Goal: Transaction & Acquisition: Book appointment/travel/reservation

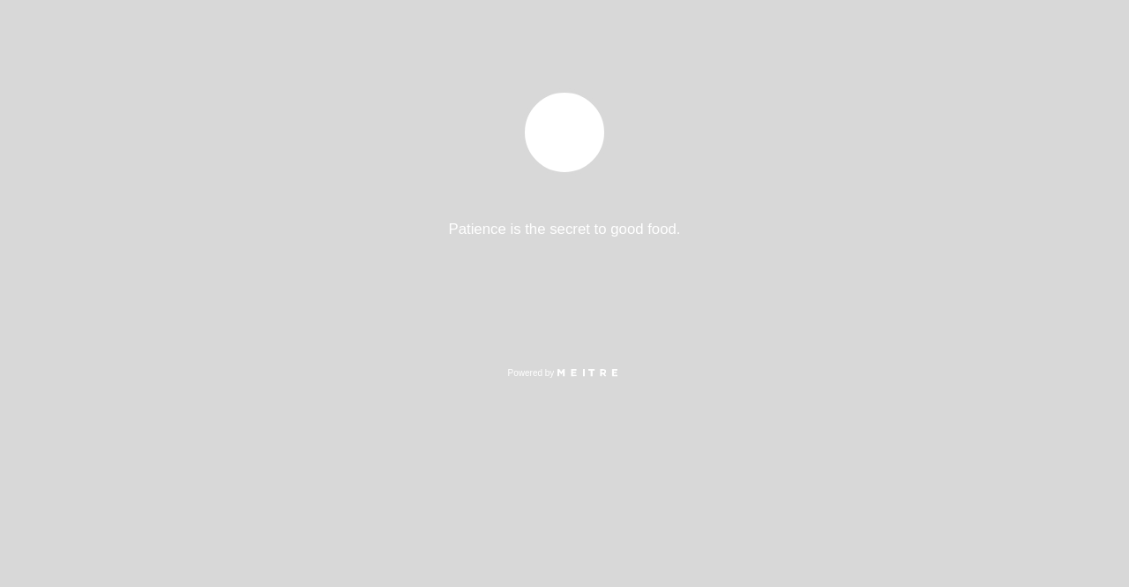
select select "es"
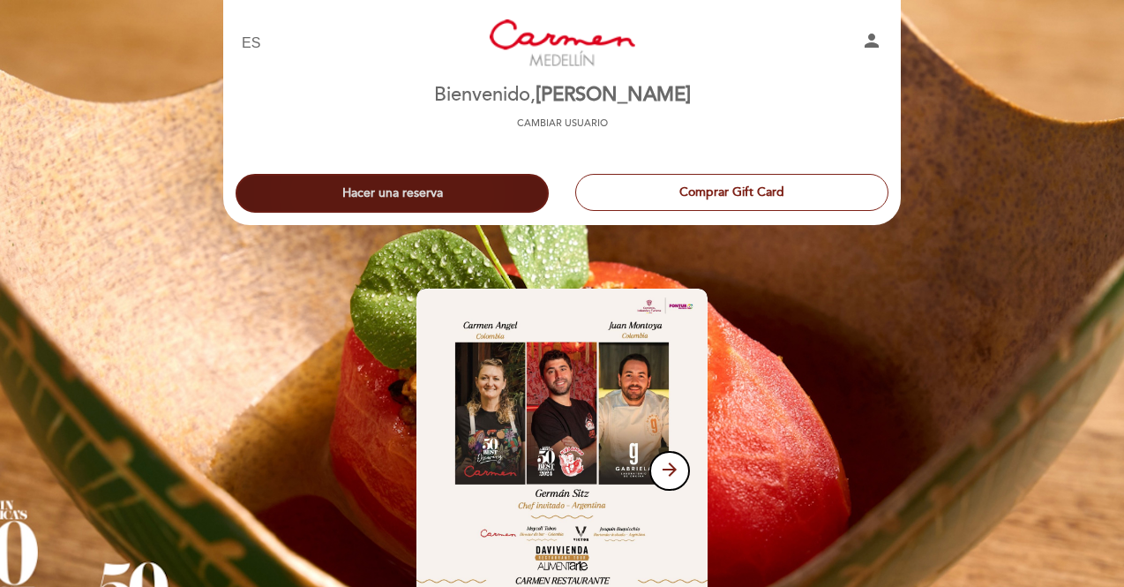
click at [447, 199] on button "Hacer una reserva" at bounding box center [392, 193] width 313 height 39
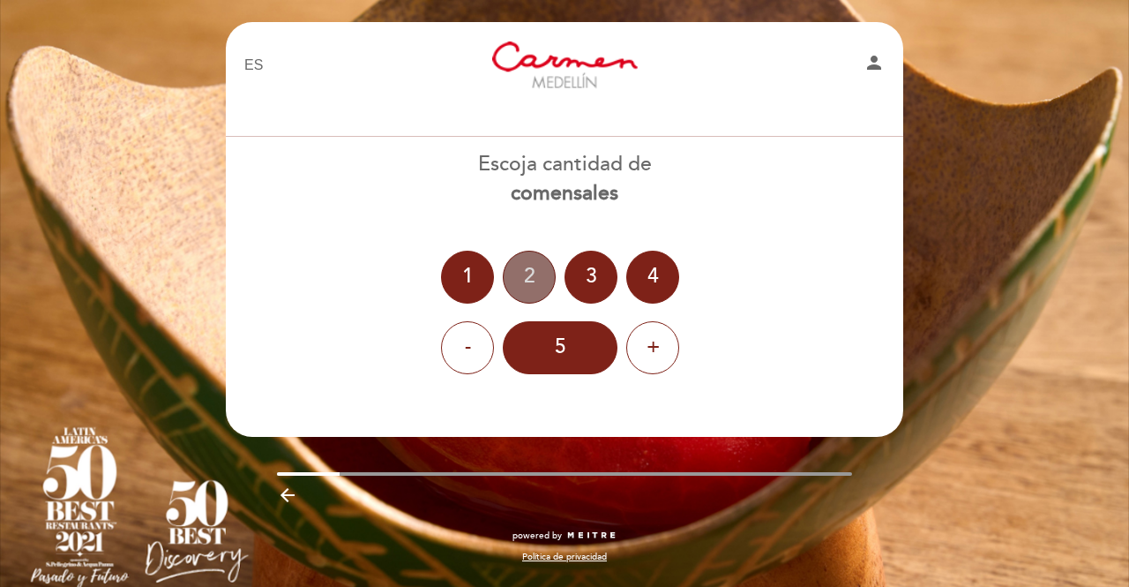
click at [538, 274] on div "2" at bounding box center [529, 277] width 53 height 53
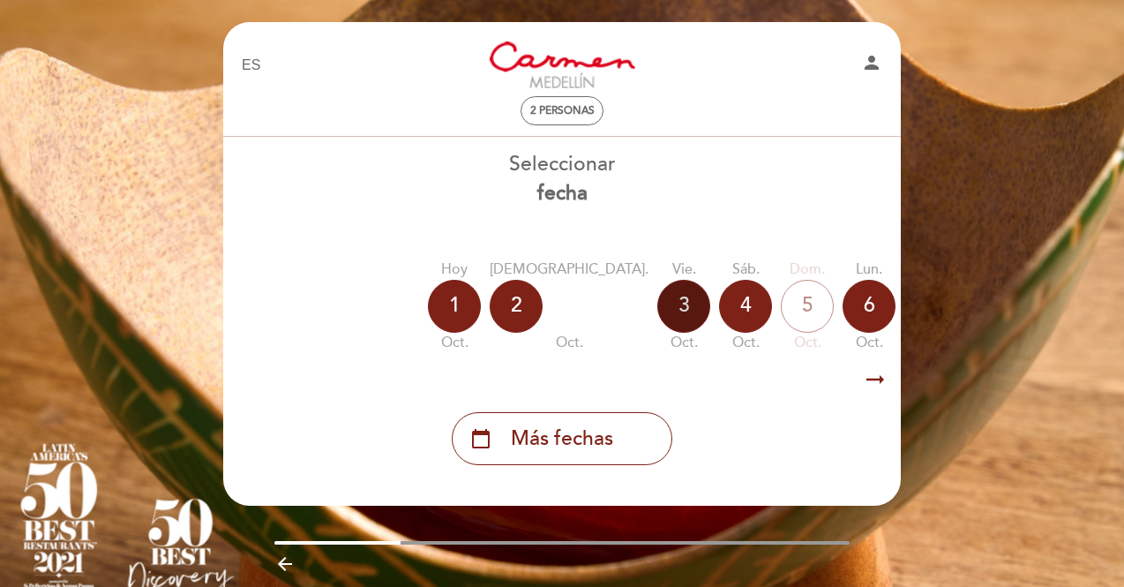
click at [657, 304] on div "3" at bounding box center [683, 306] width 53 height 53
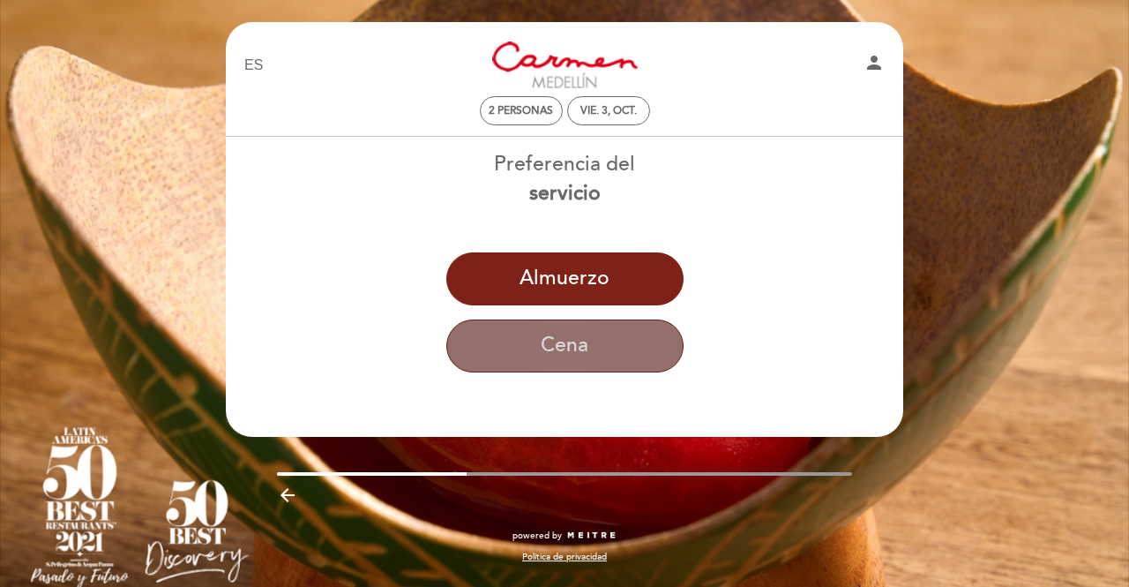
click at [551, 351] on button "Cena" at bounding box center [564, 345] width 237 height 53
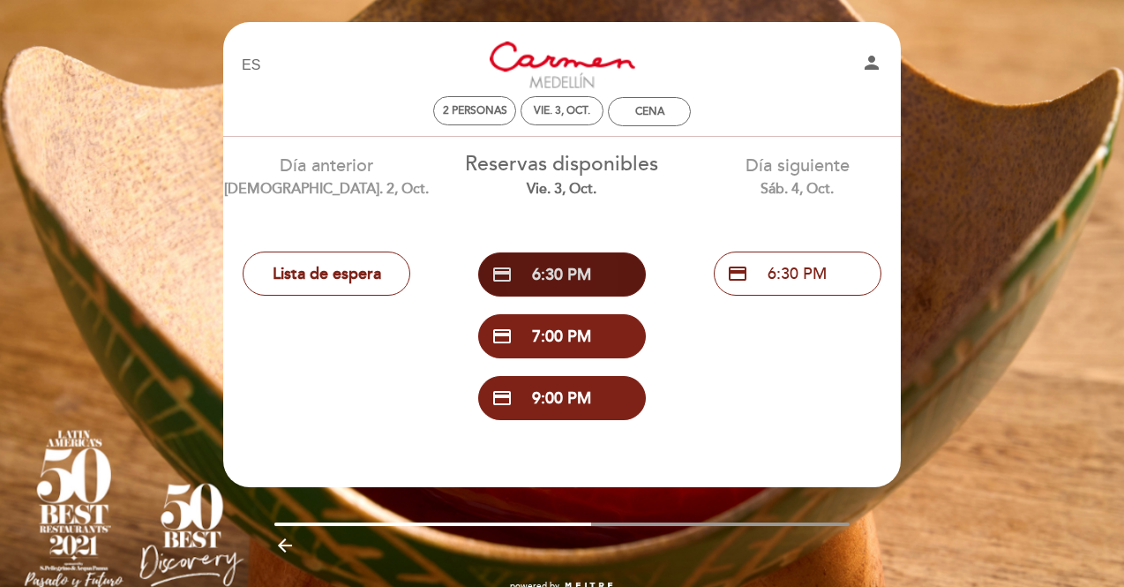
click at [556, 266] on button "credit_card 6:30 PM" at bounding box center [562, 274] width 168 height 44
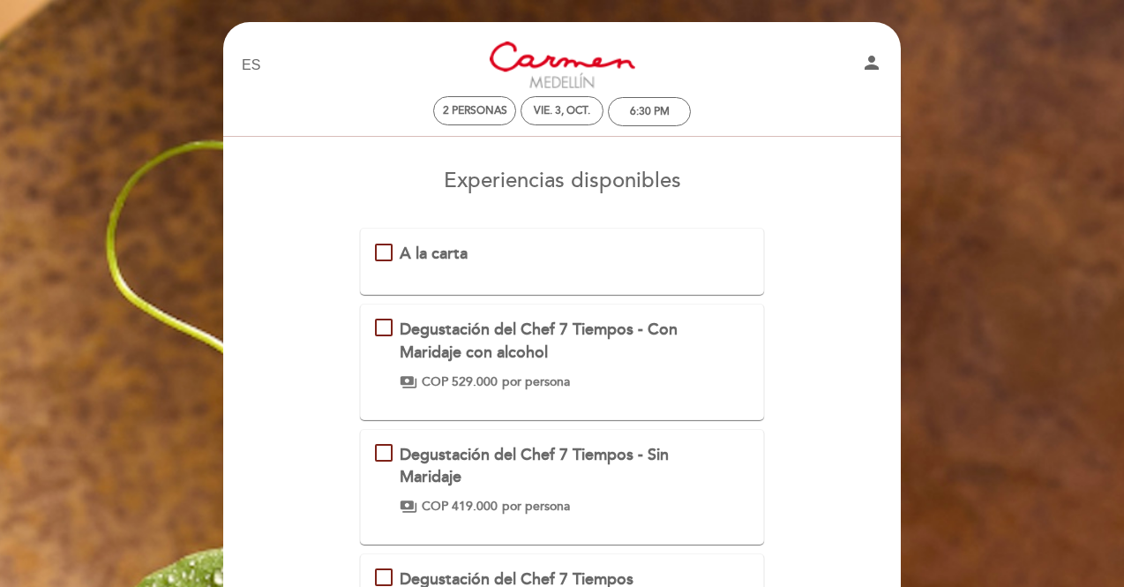
click at [377, 245] on div "A la carta" at bounding box center [562, 254] width 375 height 23
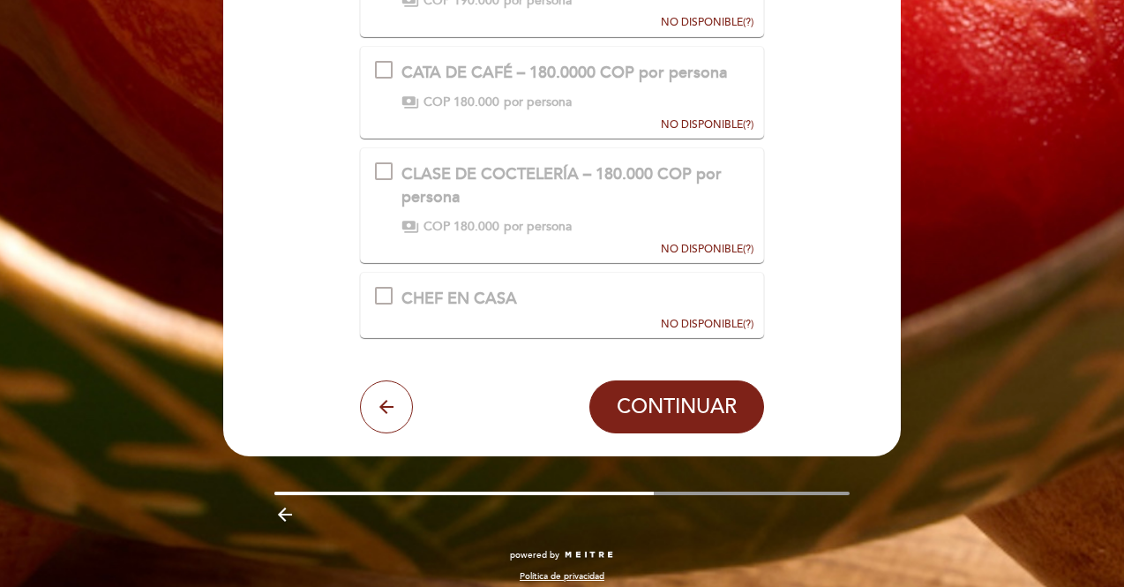
scroll to position [1138, 0]
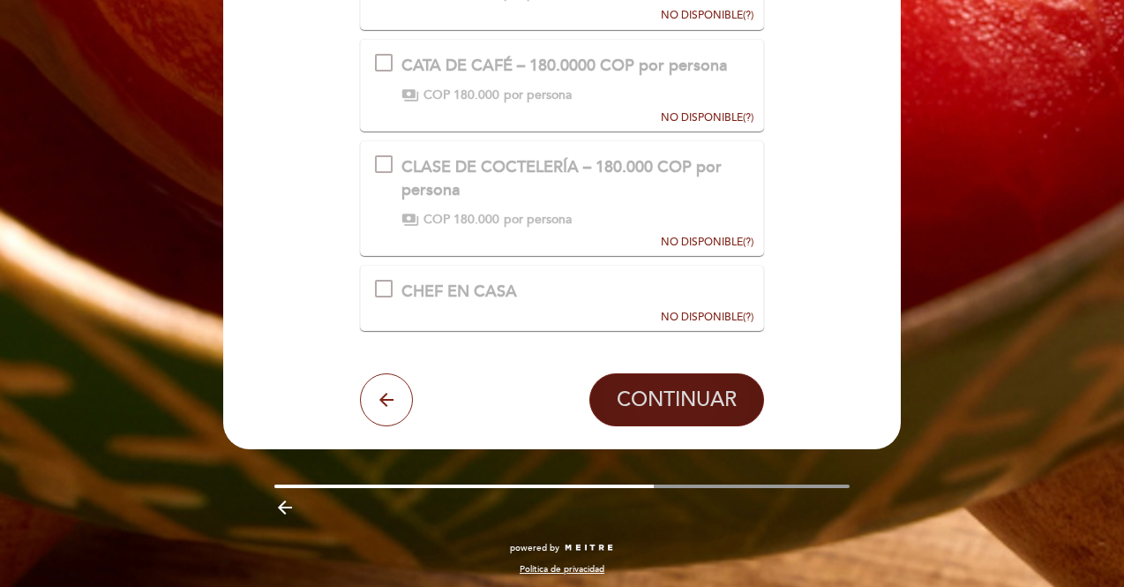
click at [686, 378] on button "CONTINUAR" at bounding box center [676, 399] width 175 height 53
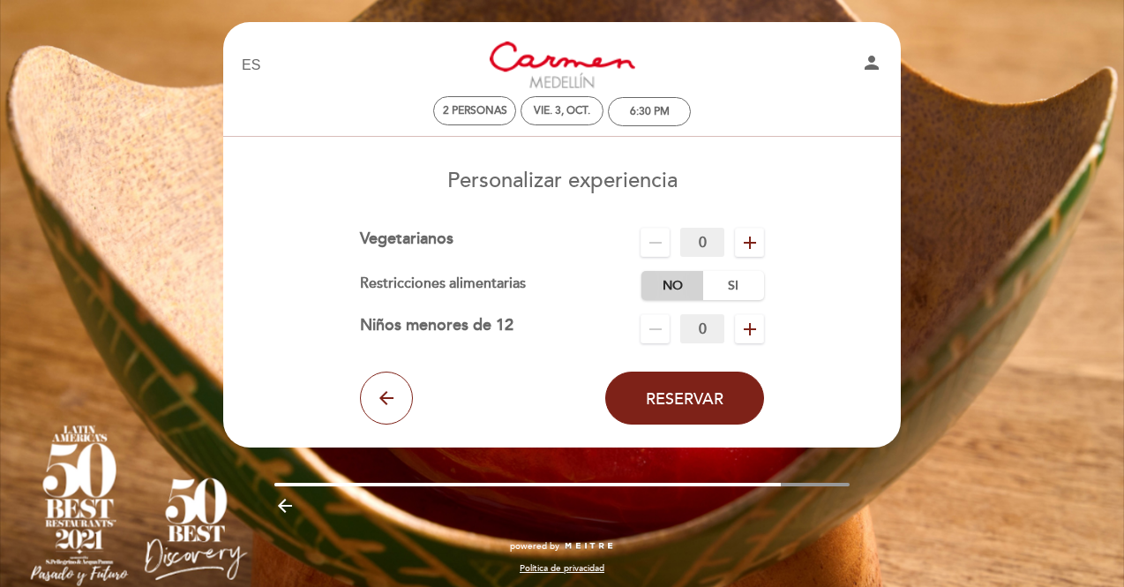
click at [665, 290] on label "No" at bounding box center [672, 285] width 62 height 29
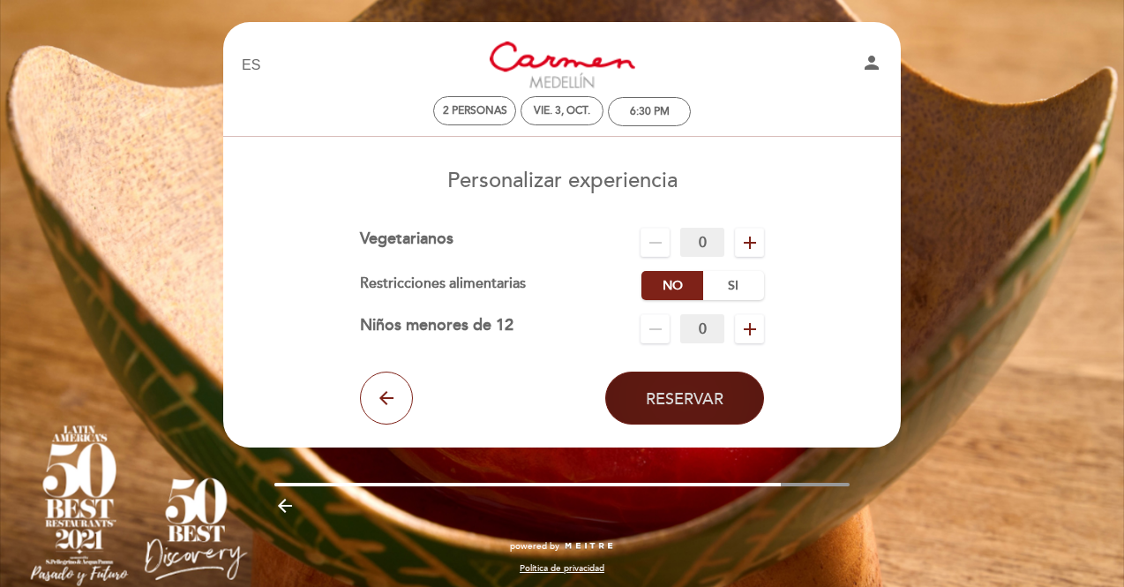
click at [732, 398] on button "Reservar" at bounding box center [684, 397] width 159 height 53
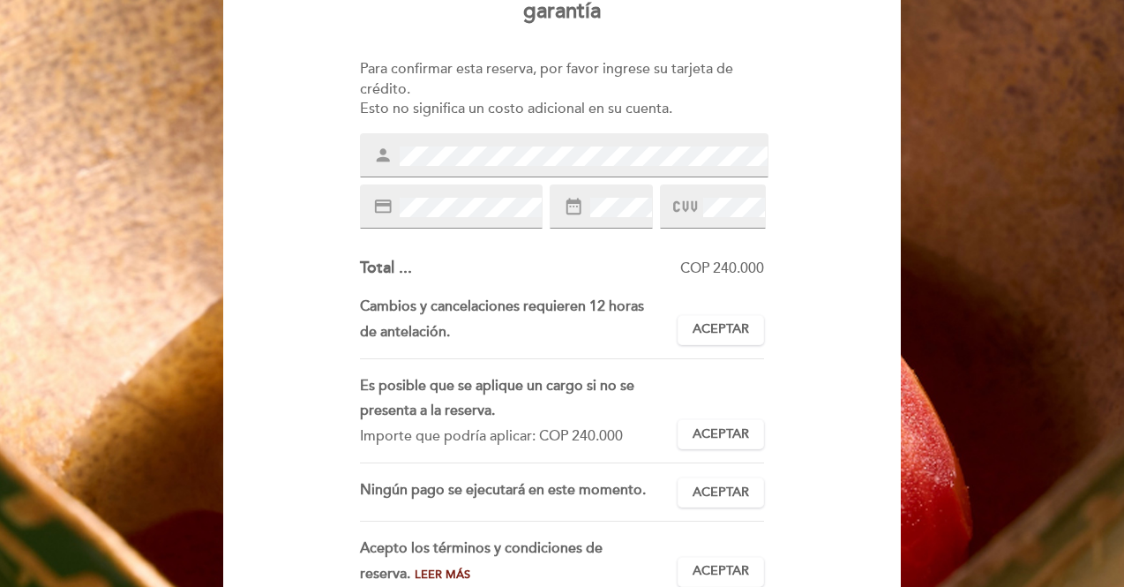
scroll to position [353, 0]
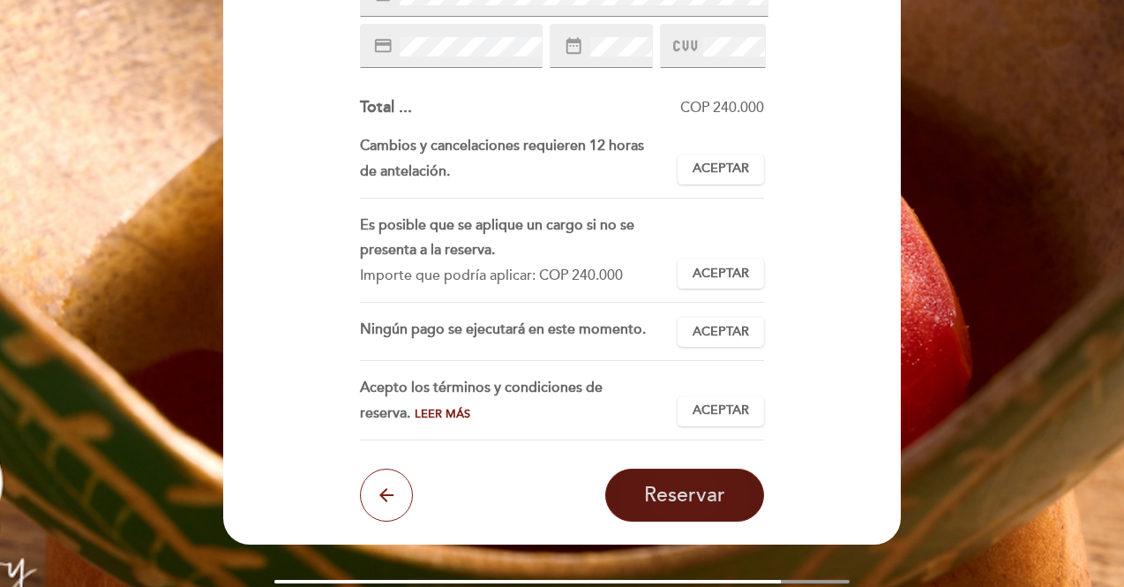
click at [704, 505] on span "Reservar" at bounding box center [684, 495] width 81 height 25
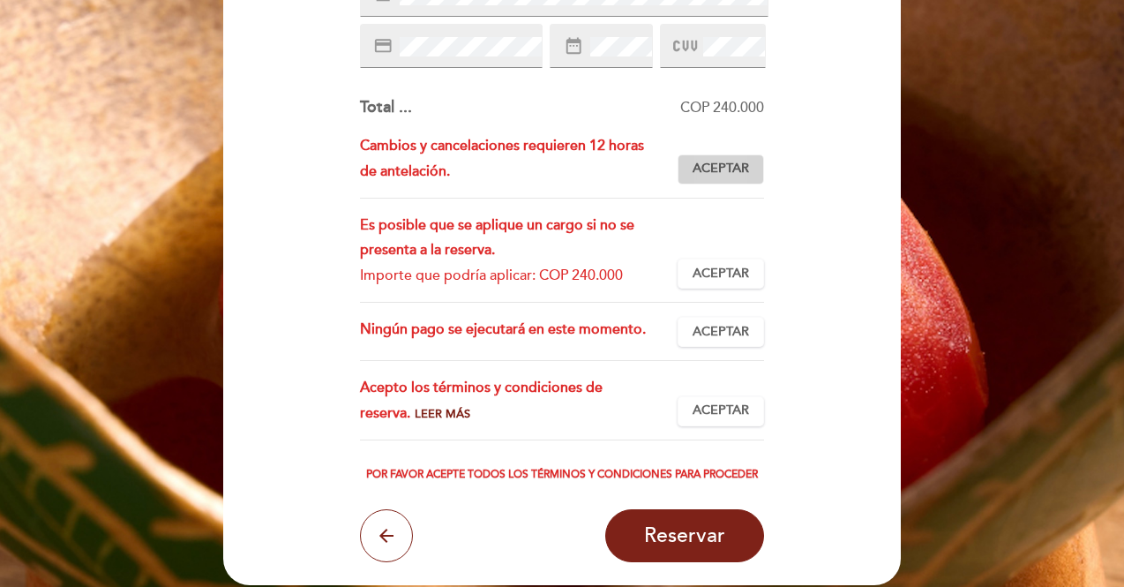
click at [706, 161] on span "Aceptar" at bounding box center [721, 169] width 56 height 19
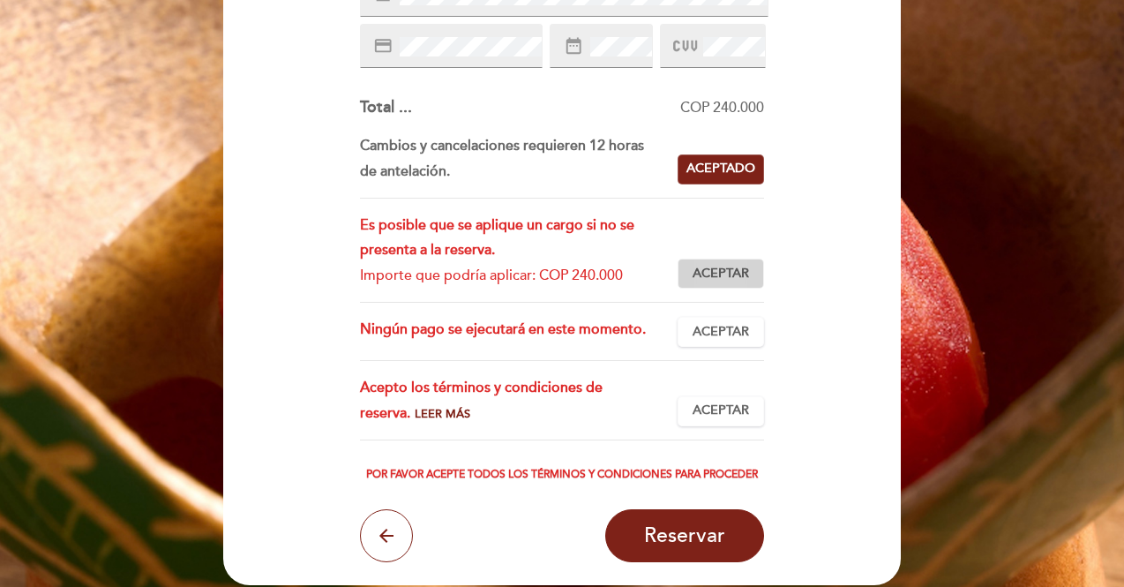
click at [722, 274] on span "Aceptar" at bounding box center [721, 274] width 56 height 19
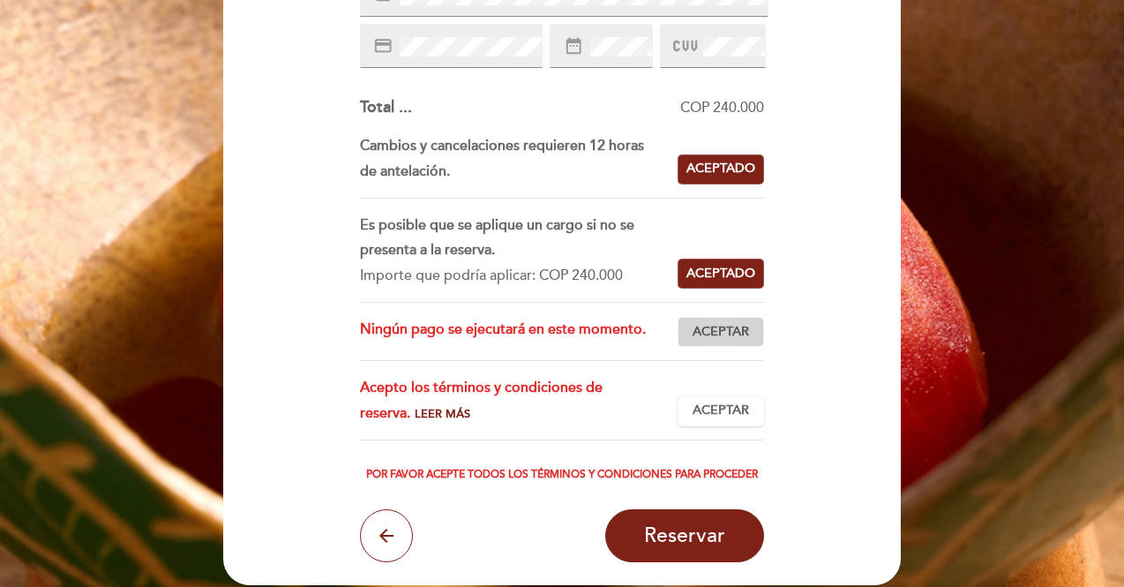
click at [723, 336] on span "Aceptar" at bounding box center [721, 332] width 56 height 19
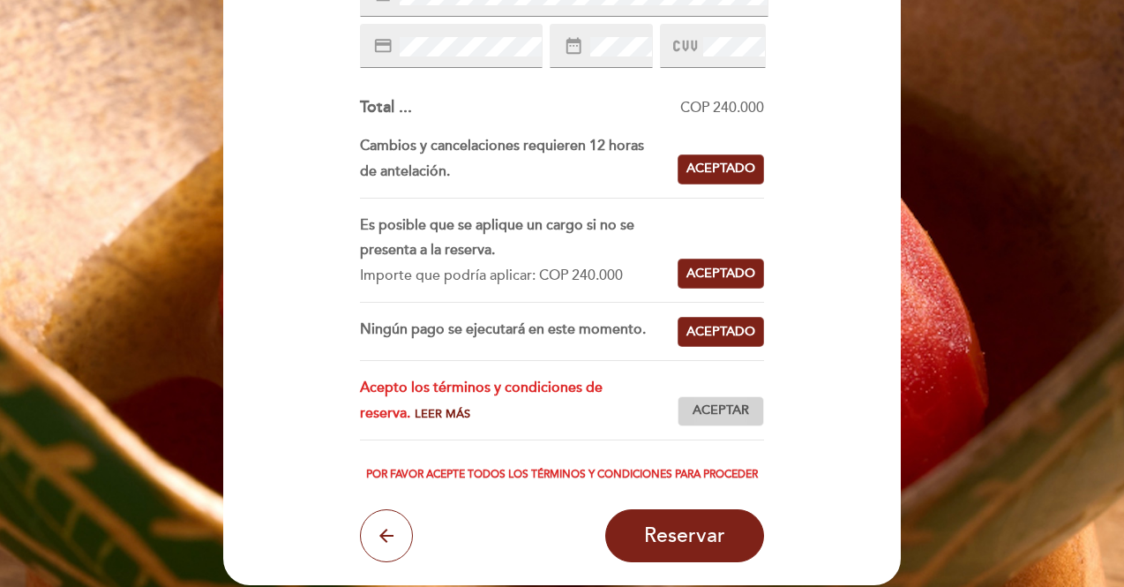
click at [730, 410] on span "Aceptar" at bounding box center [721, 410] width 56 height 19
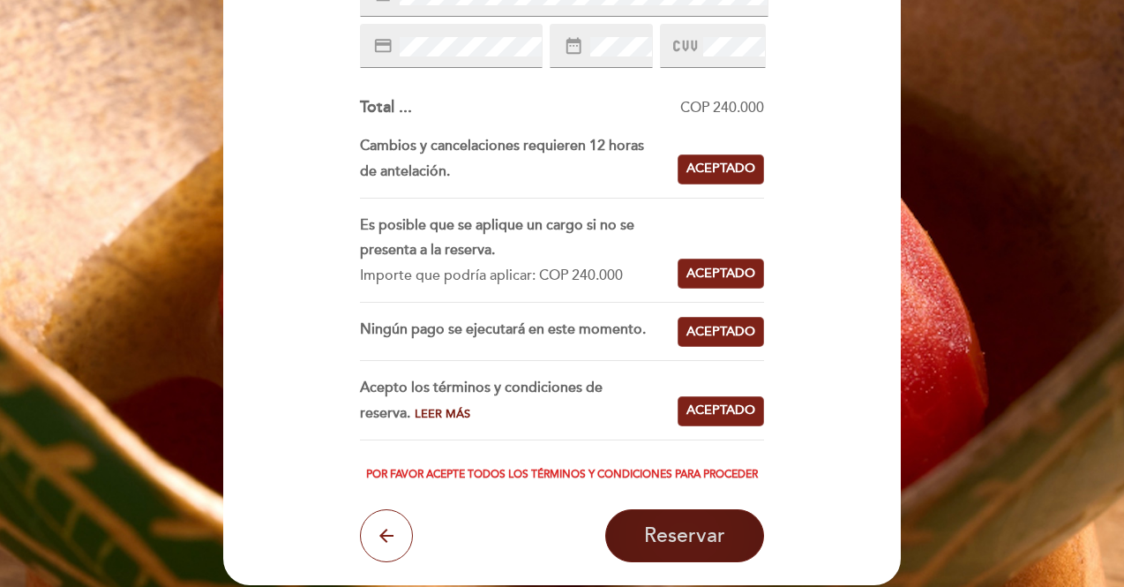
click at [700, 528] on span "Reservar" at bounding box center [684, 535] width 81 height 25
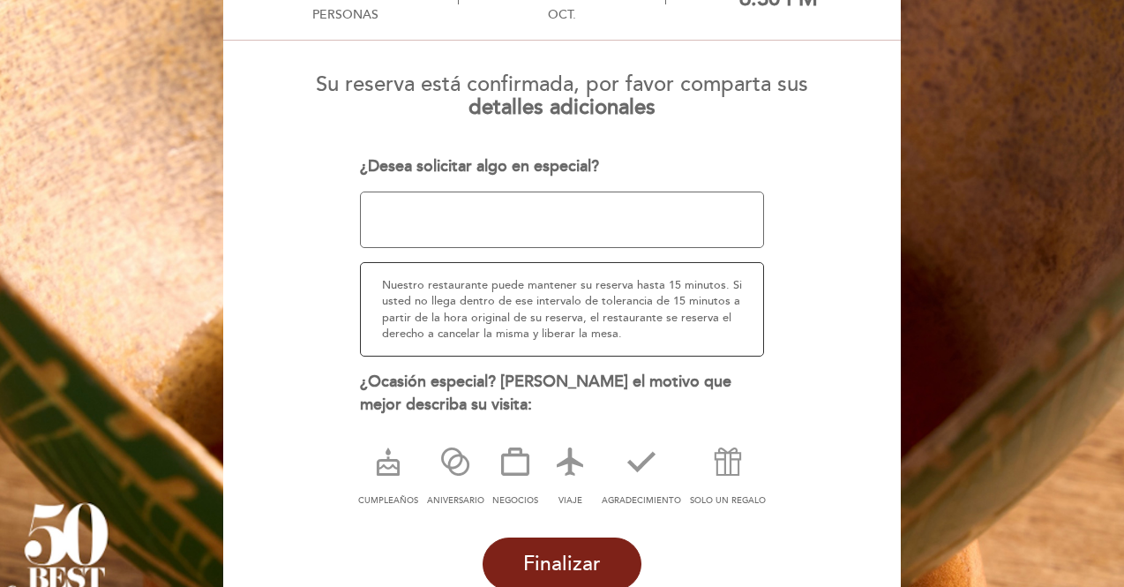
scroll to position [256, 0]
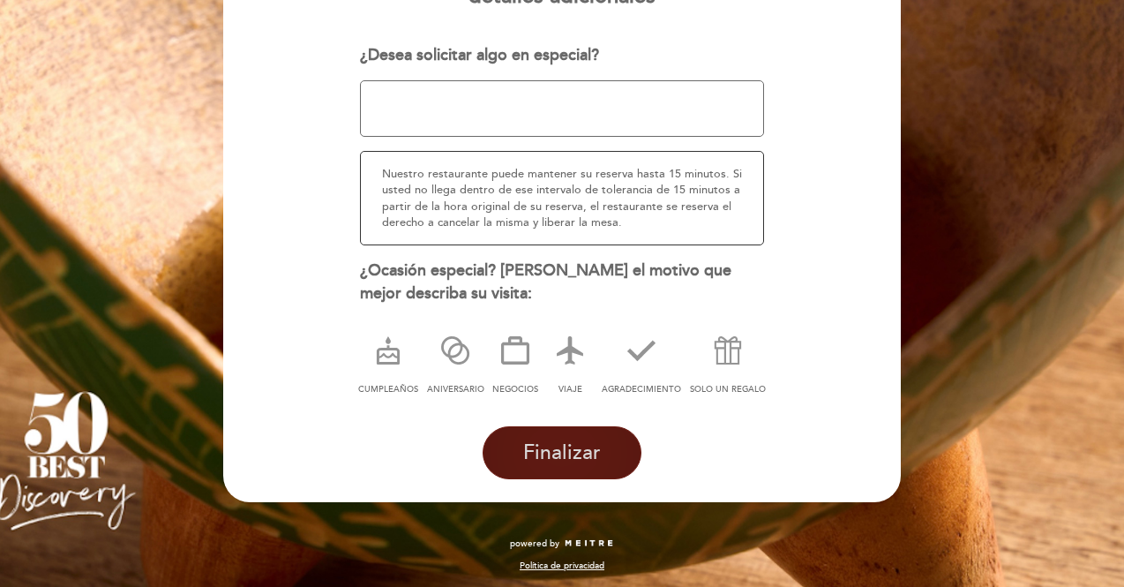
click at [578, 445] on span "Finalizar" at bounding box center [562, 452] width 78 height 25
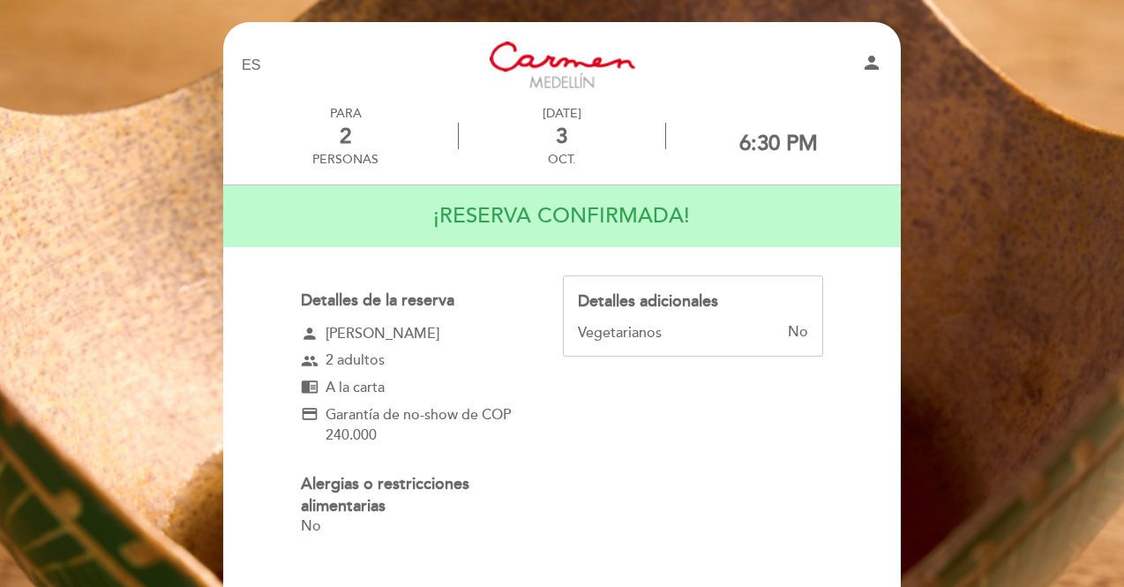
scroll to position [0, 0]
